Goal: Task Accomplishment & Management: Complete application form

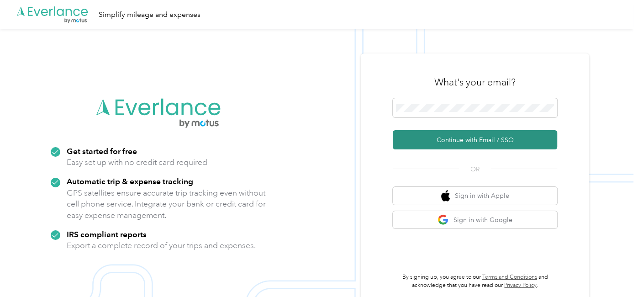
click at [472, 142] on button "Continue with Email / SSO" at bounding box center [475, 139] width 164 height 19
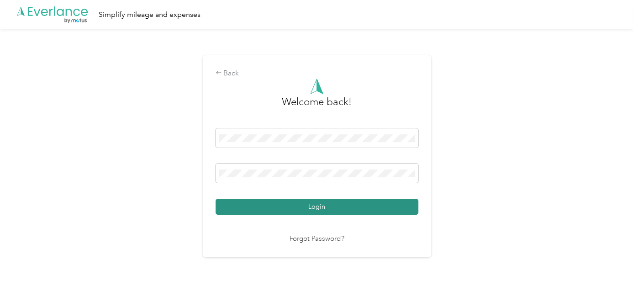
click at [332, 209] on button "Login" at bounding box center [316, 207] width 203 height 16
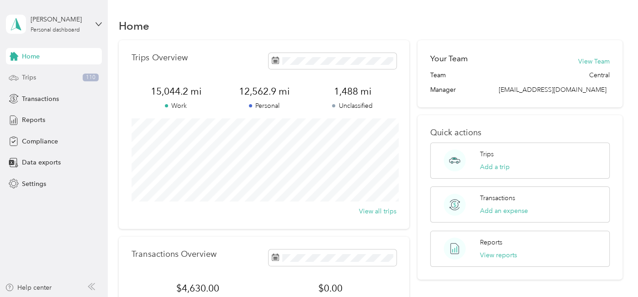
click at [31, 81] on span "Trips" at bounding box center [29, 78] width 14 height 10
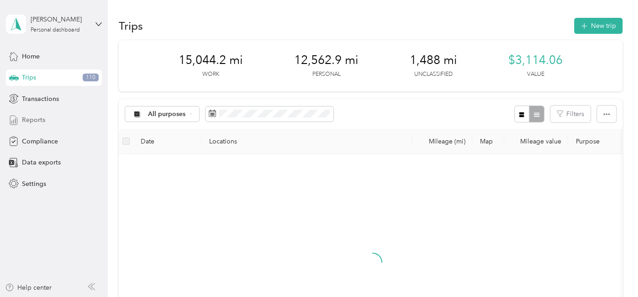
click at [35, 119] on span "Reports" at bounding box center [33, 120] width 23 height 10
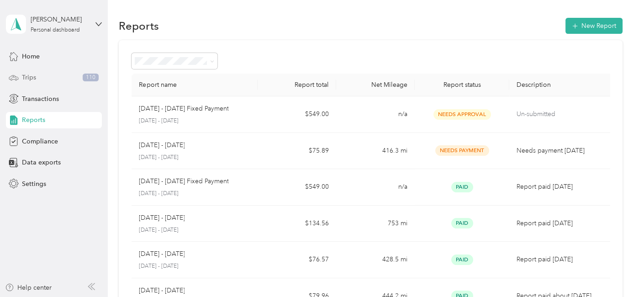
click at [27, 82] on span "Trips" at bounding box center [29, 78] width 14 height 10
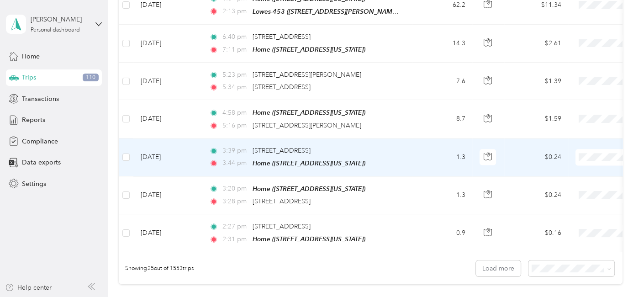
scroll to position [950, 0]
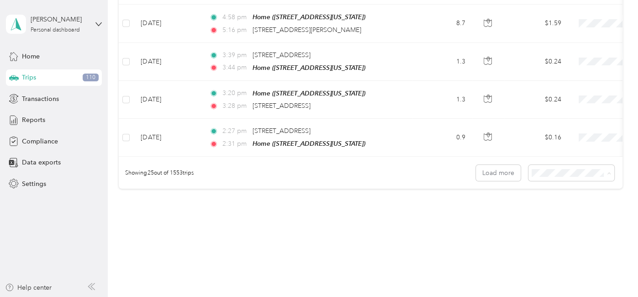
click at [577, 208] on body "Jeffrey D. Bennett Personal dashboard Home Trips 110 Transactions Reports Compl…" at bounding box center [316, 148] width 633 height 297
click at [553, 205] on li "100 per load" at bounding box center [576, 201] width 86 height 16
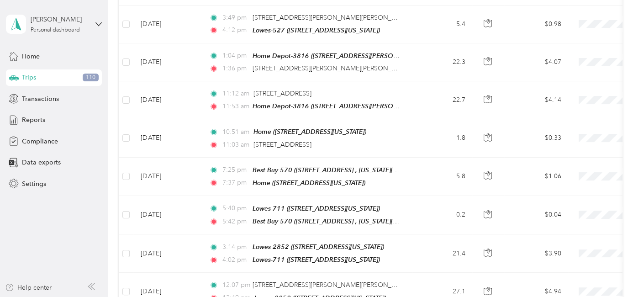
scroll to position [3271, 0]
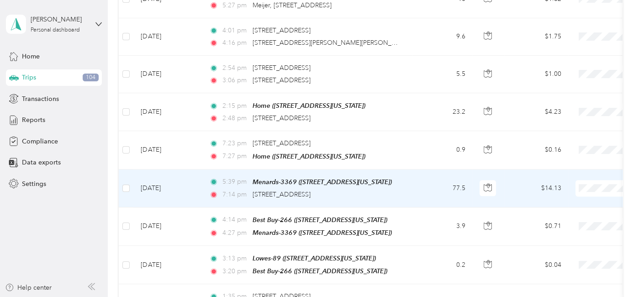
scroll to position [2797, 0]
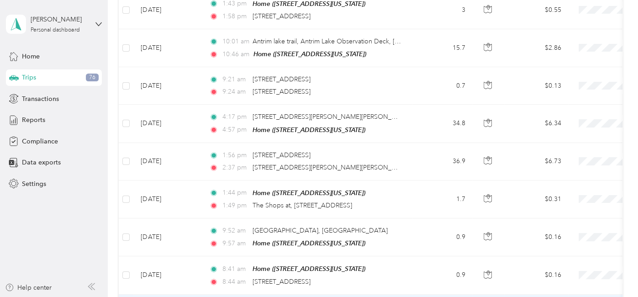
scroll to position [1134, 0]
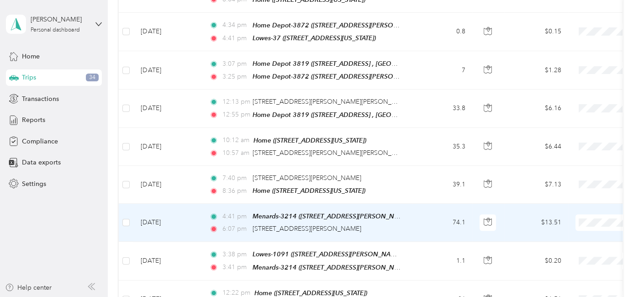
scroll to position [406, 0]
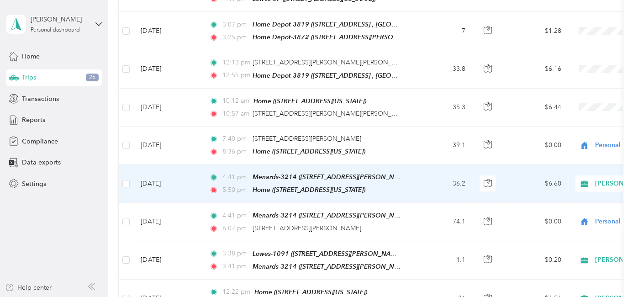
scroll to position [446, 0]
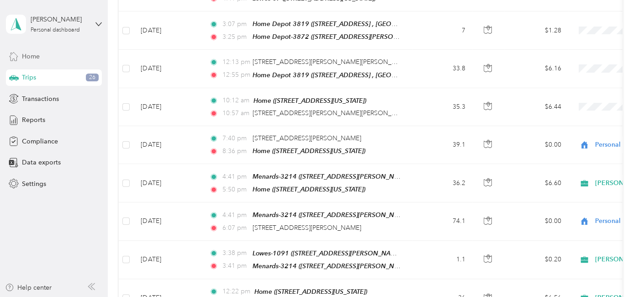
click at [31, 57] on span "Home" at bounding box center [31, 57] width 18 height 10
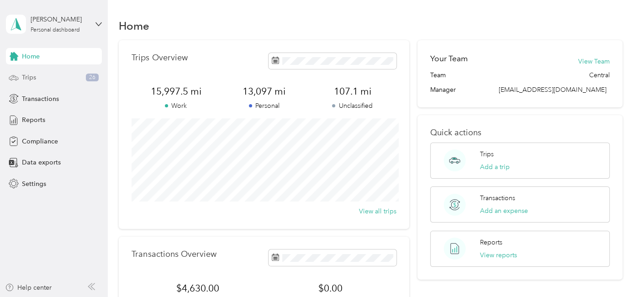
click at [26, 76] on span "Trips" at bounding box center [29, 78] width 14 height 10
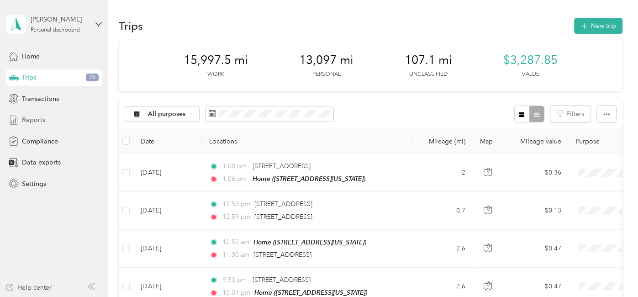
click at [32, 121] on span "Reports" at bounding box center [33, 120] width 23 height 10
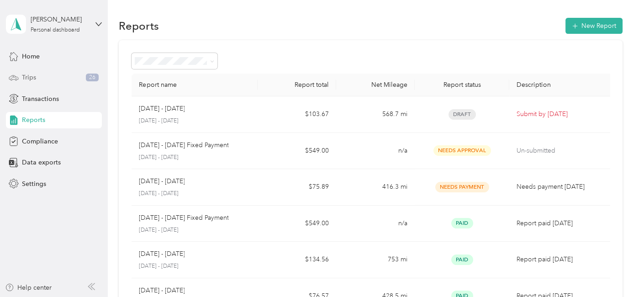
click at [33, 78] on span "Trips" at bounding box center [29, 78] width 14 height 10
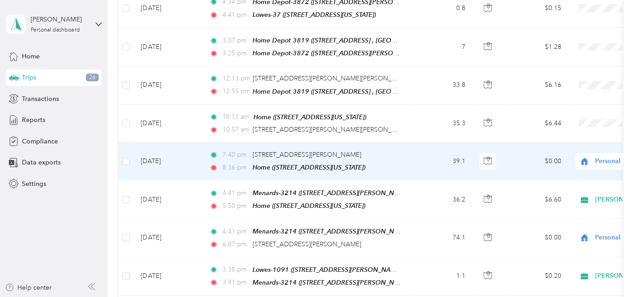
scroll to position [464, 0]
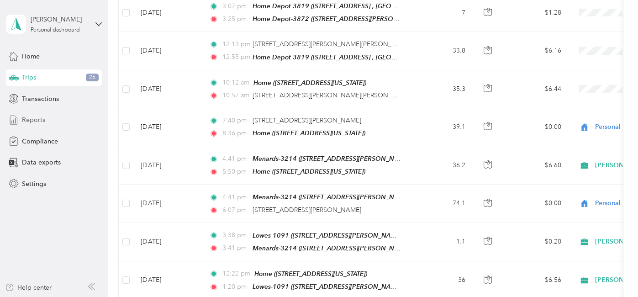
click at [34, 122] on span "Reports" at bounding box center [33, 120] width 23 height 10
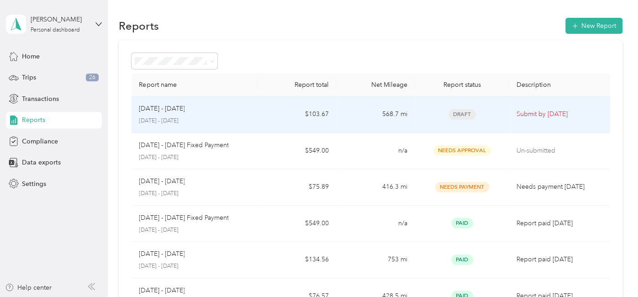
click at [178, 111] on p "[DATE] - [DATE]" at bounding box center [162, 109] width 46 height 10
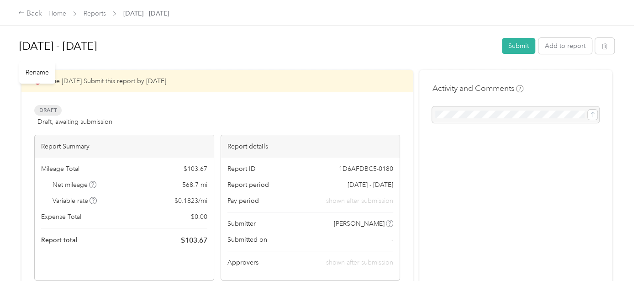
click at [47, 46] on h1 "[DATE] - [DATE]" at bounding box center [257, 46] width 476 height 22
click at [525, 48] on button "Submit" at bounding box center [518, 46] width 33 height 16
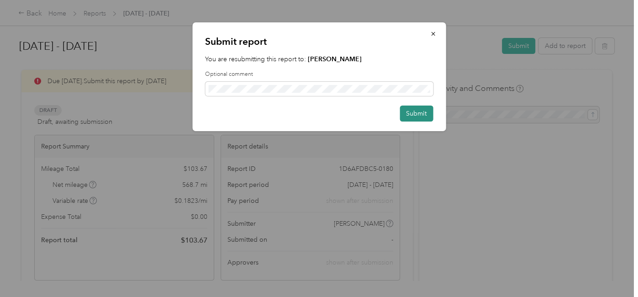
click at [420, 116] on button "Submit" at bounding box center [415, 113] width 33 height 16
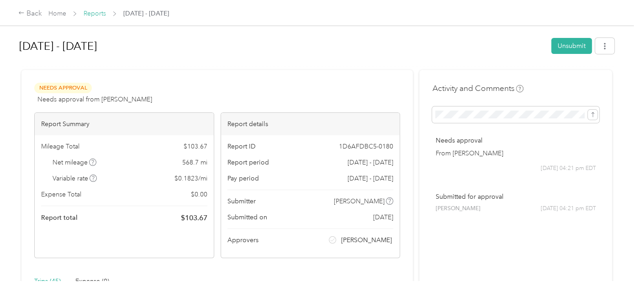
click at [92, 12] on link "Reports" at bounding box center [95, 14] width 22 height 8
